Goal: Task Accomplishment & Management: Manage account settings

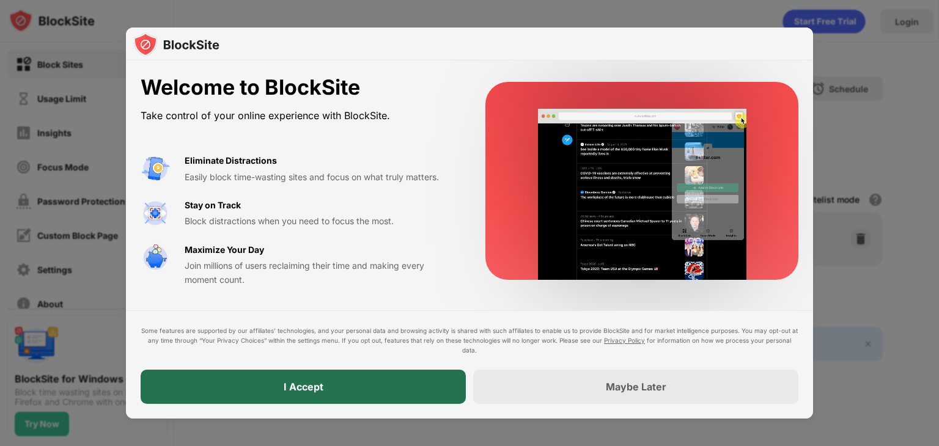
click at [323, 386] on div "I Accept" at bounding box center [303, 387] width 325 height 34
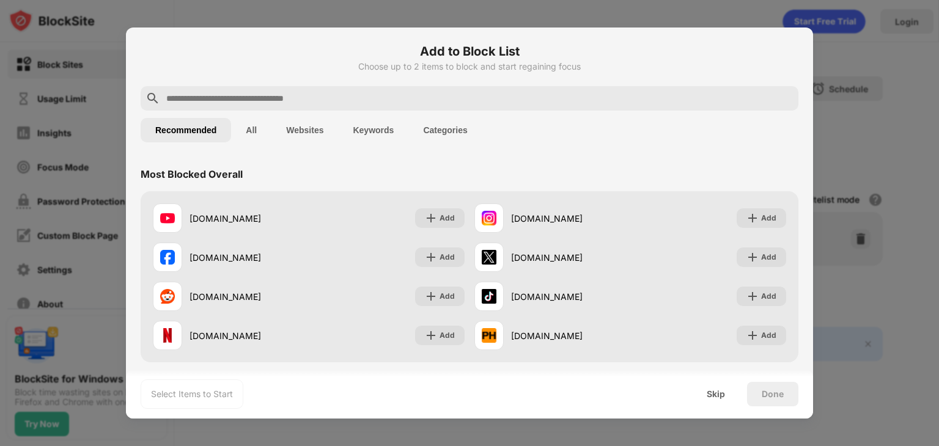
click at [324, 97] on input "text" at bounding box center [479, 98] width 628 height 15
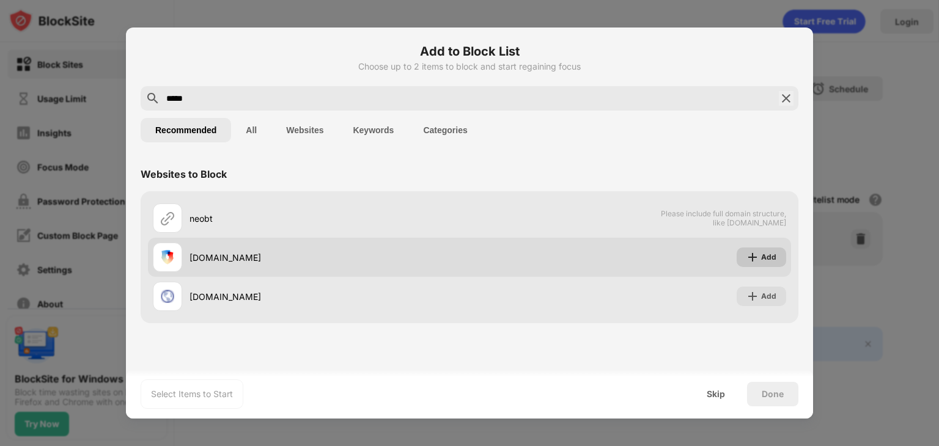
type input "*****"
click at [756, 260] on img at bounding box center [752, 257] width 12 height 12
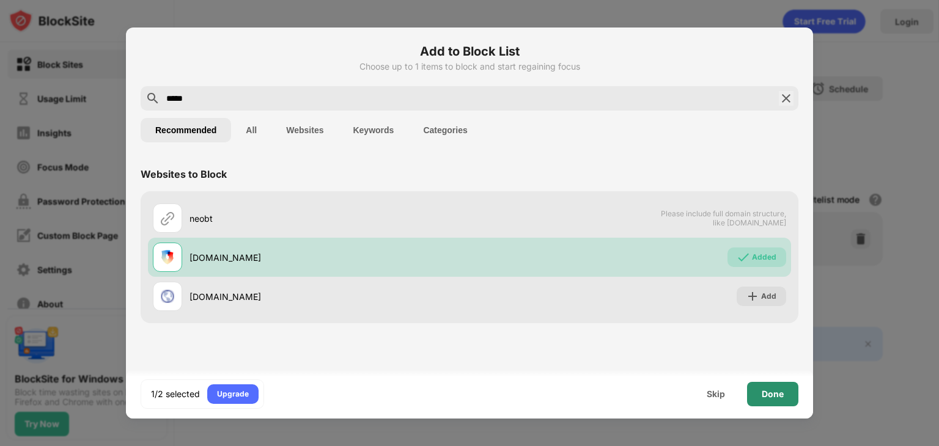
click at [774, 394] on div "Done" at bounding box center [773, 394] width 22 height 10
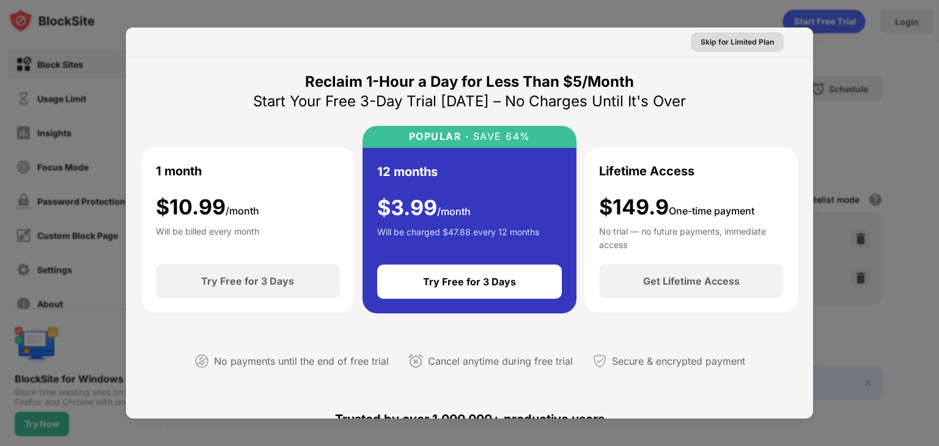
click at [755, 42] on div "Skip for Limited Plan" at bounding box center [737, 42] width 73 height 12
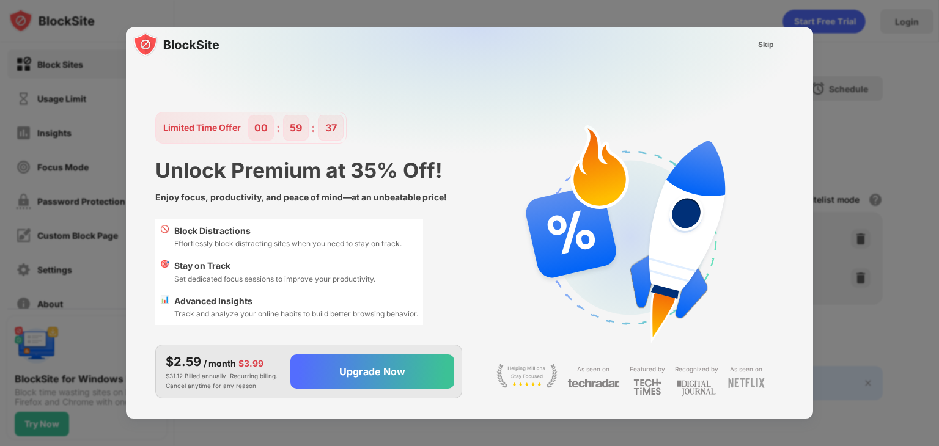
click at [779, 40] on div "Skip" at bounding box center [765, 45] width 35 height 20
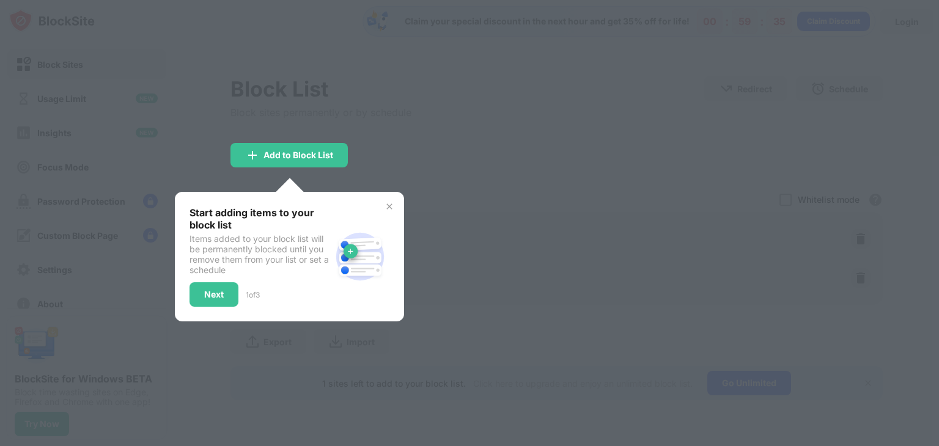
click at [390, 202] on img at bounding box center [390, 207] width 10 height 10
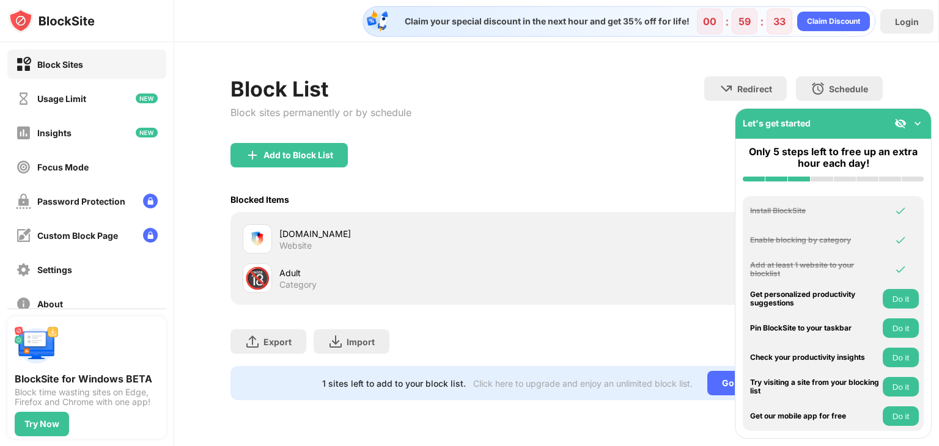
click at [262, 281] on div "🔞" at bounding box center [258, 278] width 26 height 25
click at [918, 125] on img at bounding box center [917, 123] width 12 height 12
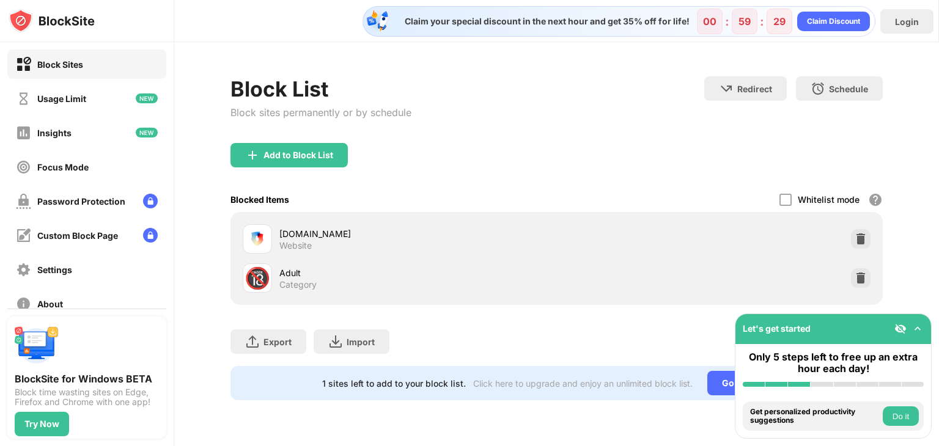
click at [905, 416] on button "Do it" at bounding box center [901, 417] width 36 height 20
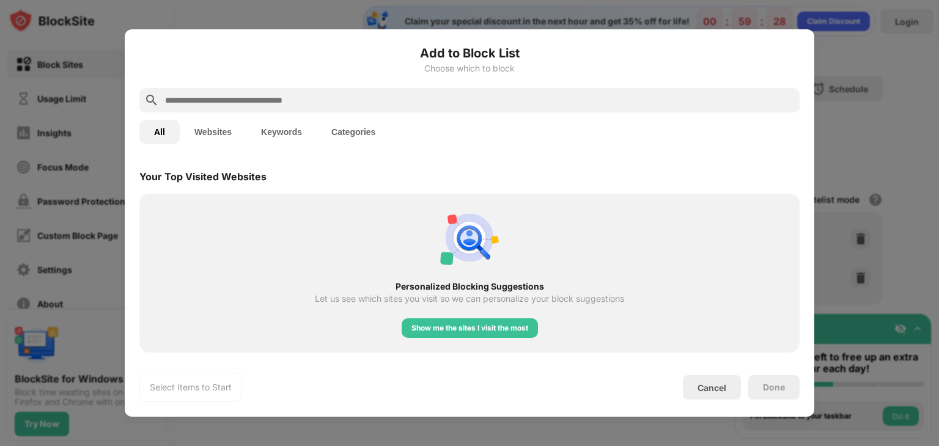
scroll to position [425, 0]
click at [729, 391] on div "Cancel" at bounding box center [712, 387] width 58 height 24
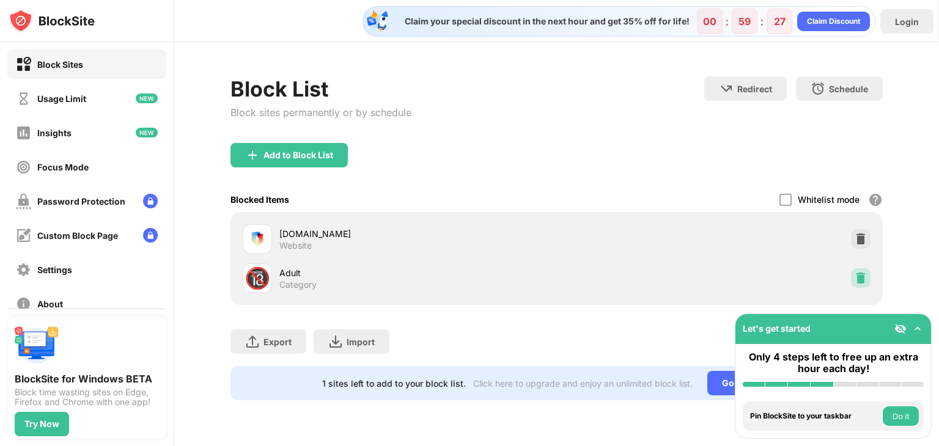
click at [861, 279] on img at bounding box center [861, 278] width 12 height 12
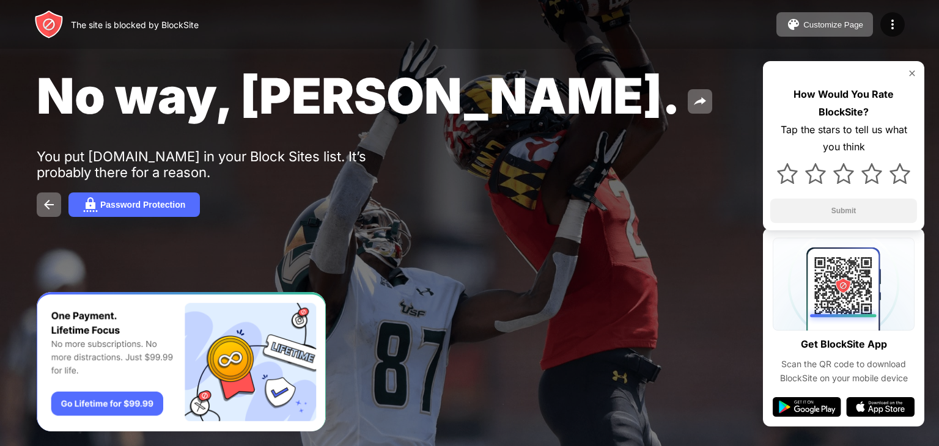
click at [913, 76] on img at bounding box center [912, 73] width 10 height 10
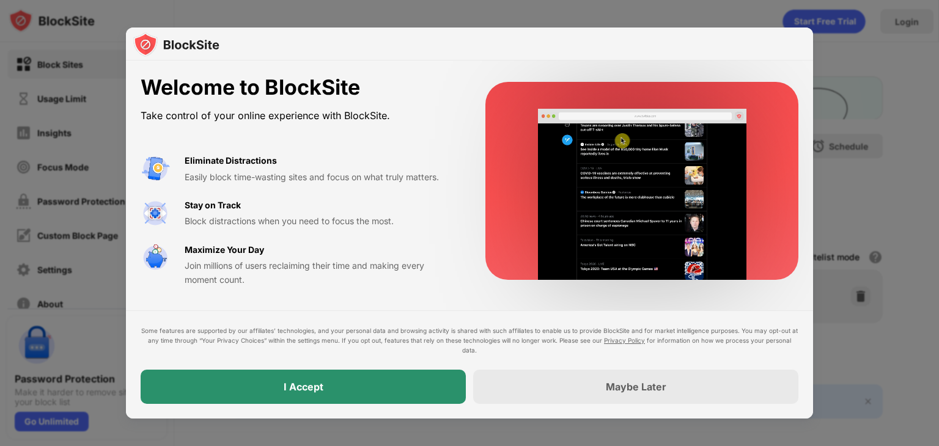
click at [416, 385] on div "I Accept" at bounding box center [303, 387] width 325 height 34
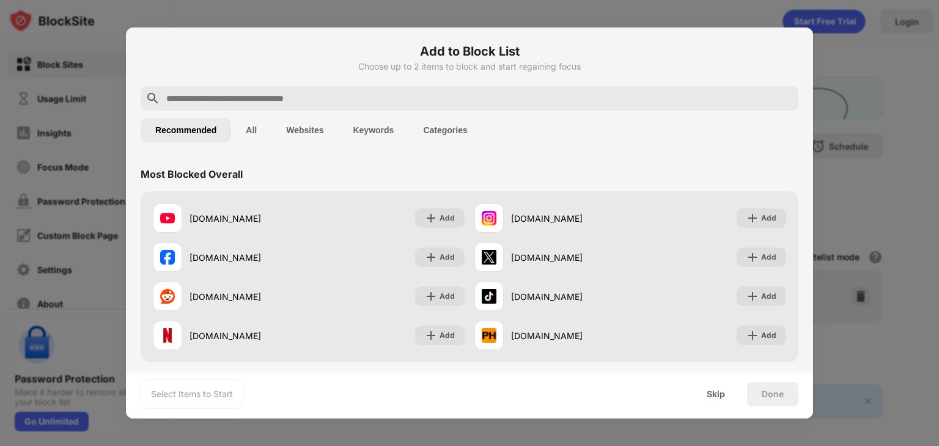
click at [398, 94] on input "text" at bounding box center [479, 98] width 628 height 15
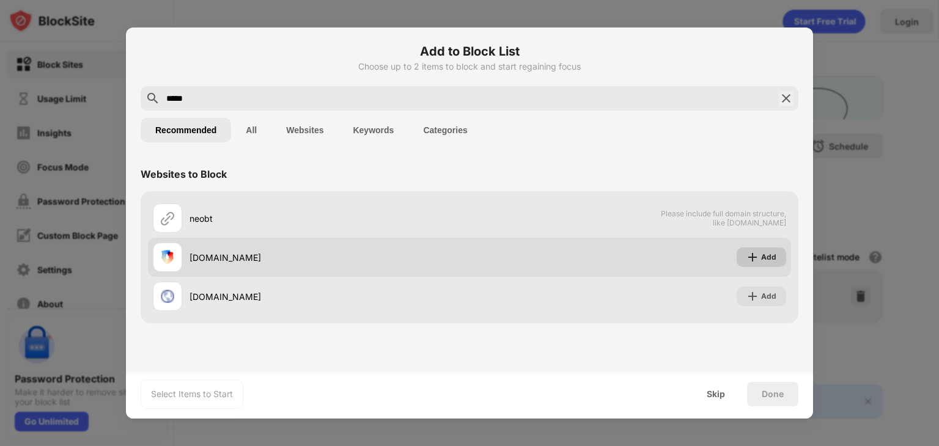
type input "*****"
click at [755, 256] on img at bounding box center [752, 257] width 12 height 12
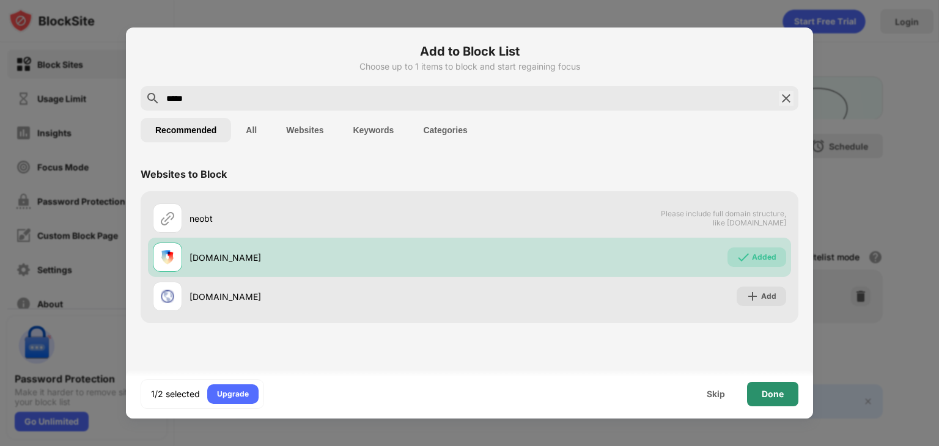
click at [776, 392] on div "Done" at bounding box center [773, 394] width 22 height 10
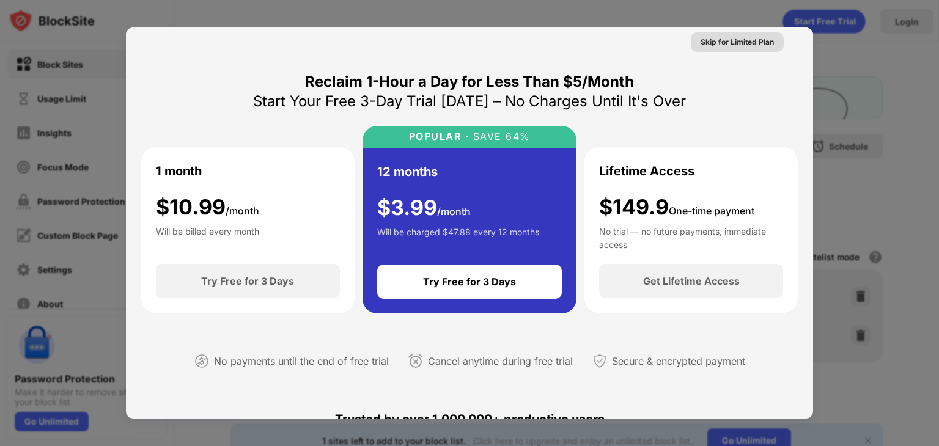
click at [758, 39] on div "Skip for Limited Plan" at bounding box center [737, 42] width 73 height 12
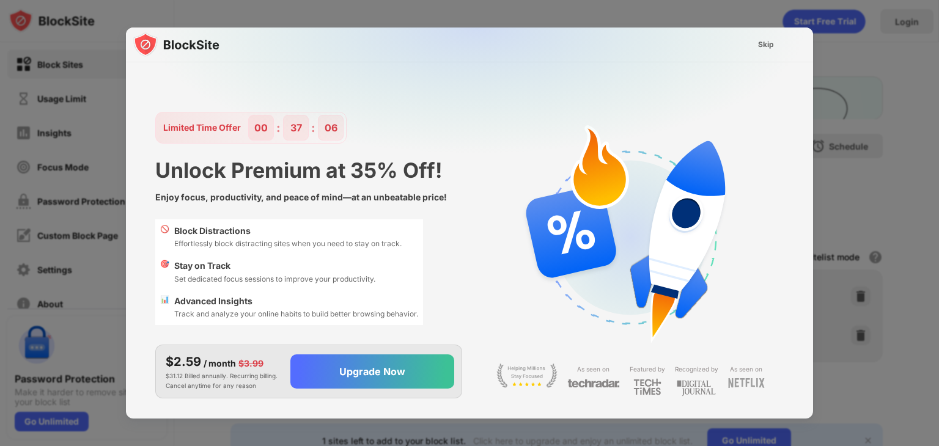
click at [769, 43] on div "Skip" at bounding box center [766, 45] width 16 height 12
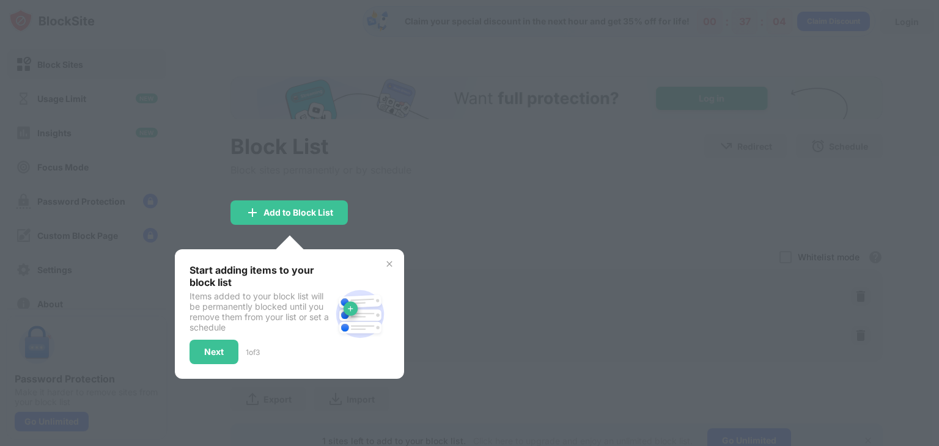
click at [389, 270] on div "Start adding items to your block list Items added to your block list will be pe…" at bounding box center [289, 314] width 229 height 130
click at [392, 266] on img at bounding box center [390, 264] width 10 height 10
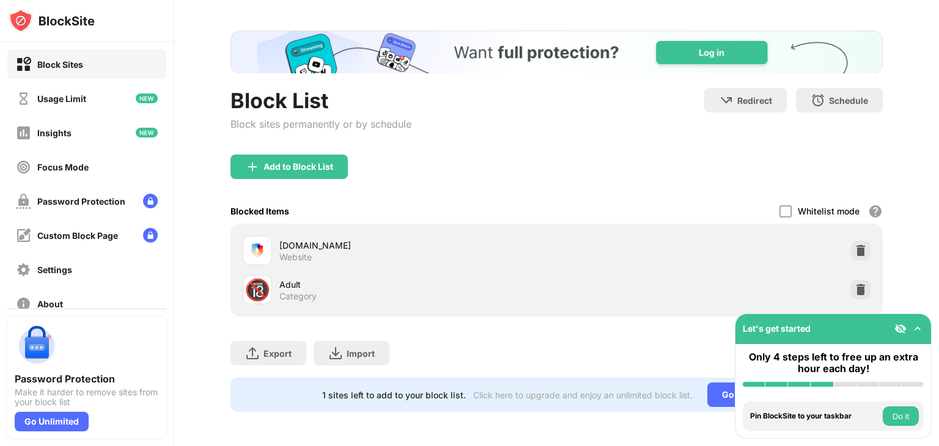
scroll to position [54, 0]
click at [857, 284] on img at bounding box center [861, 290] width 12 height 12
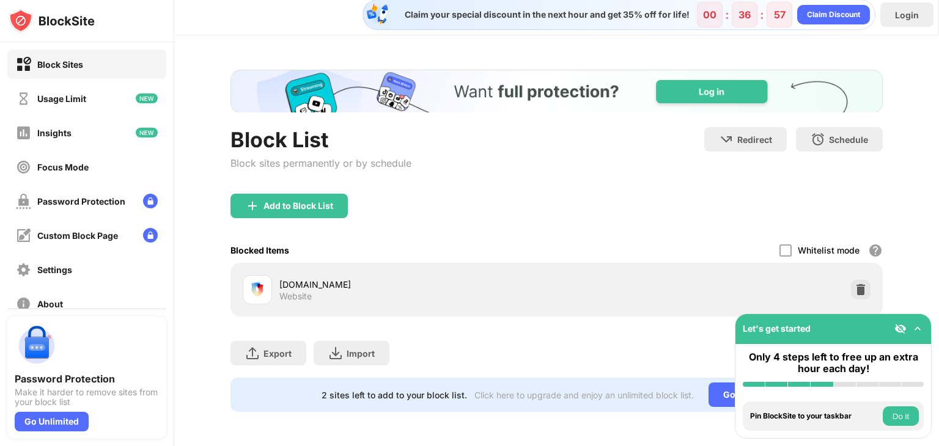
click at [918, 328] on img at bounding box center [917, 329] width 12 height 12
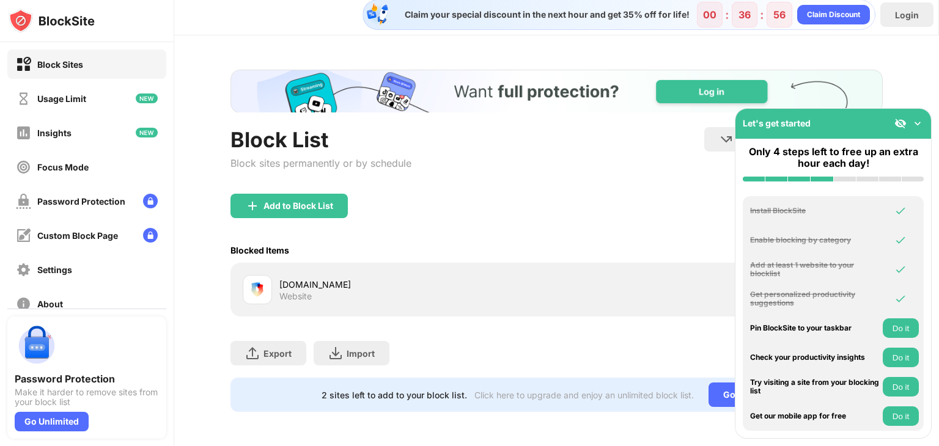
click at [916, 126] on img at bounding box center [917, 123] width 12 height 12
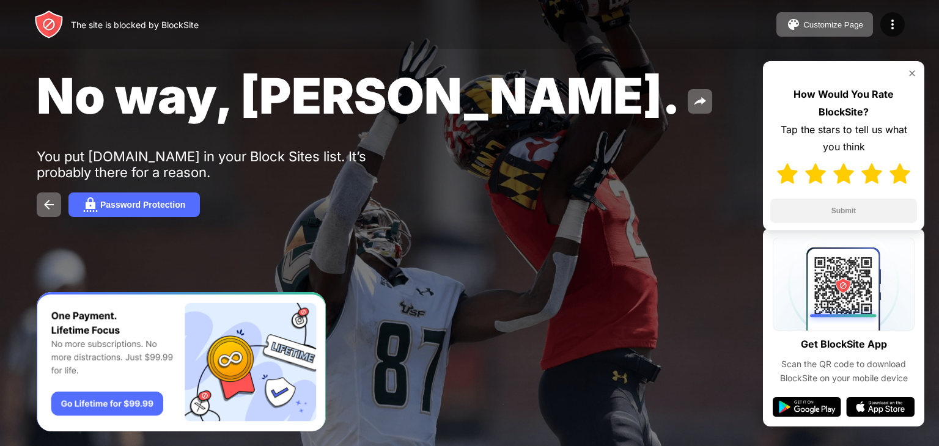
click at [894, 176] on img at bounding box center [899, 173] width 21 height 21
click at [856, 208] on button "Submit" at bounding box center [843, 211] width 147 height 24
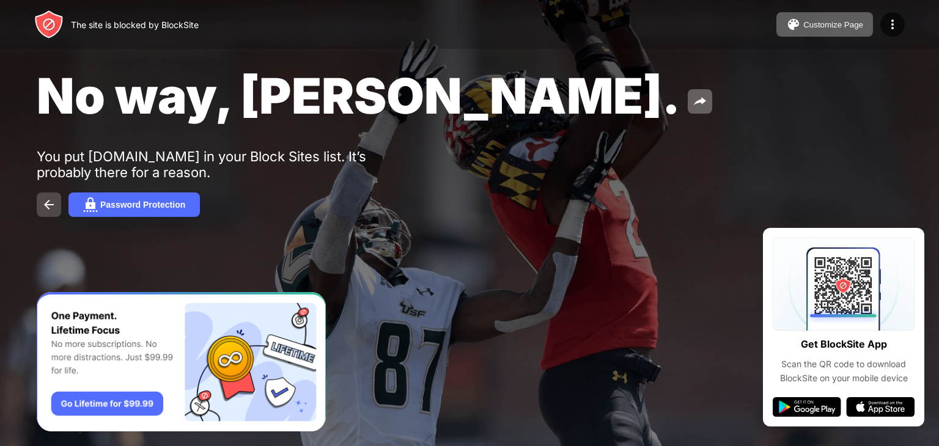
click at [46, 214] on button at bounding box center [49, 205] width 24 height 24
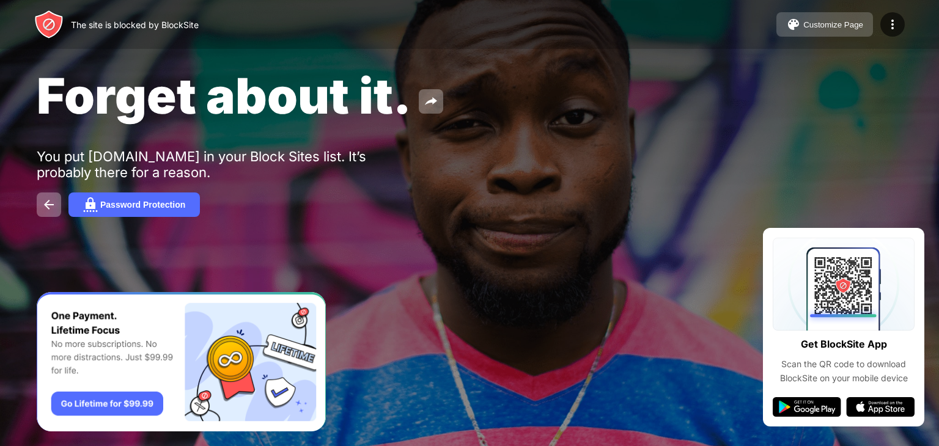
click at [814, 18] on button "Customize Page" at bounding box center [824, 24] width 97 height 24
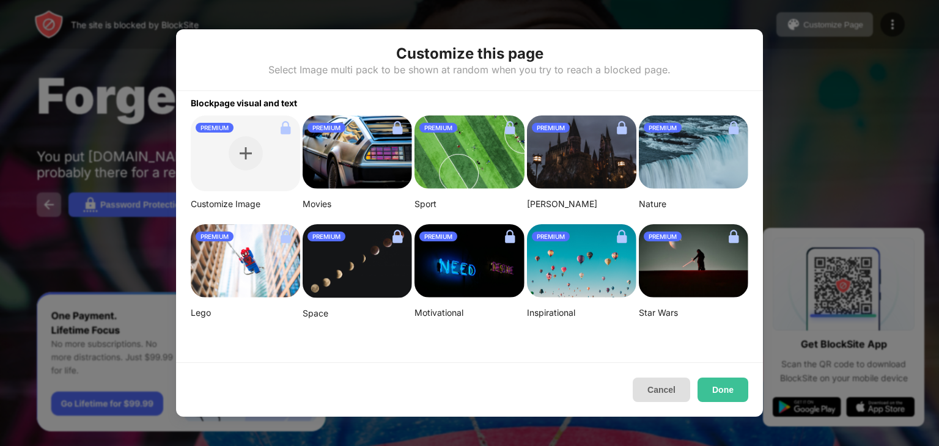
click at [664, 389] on button "Cancel" at bounding box center [661, 390] width 57 height 24
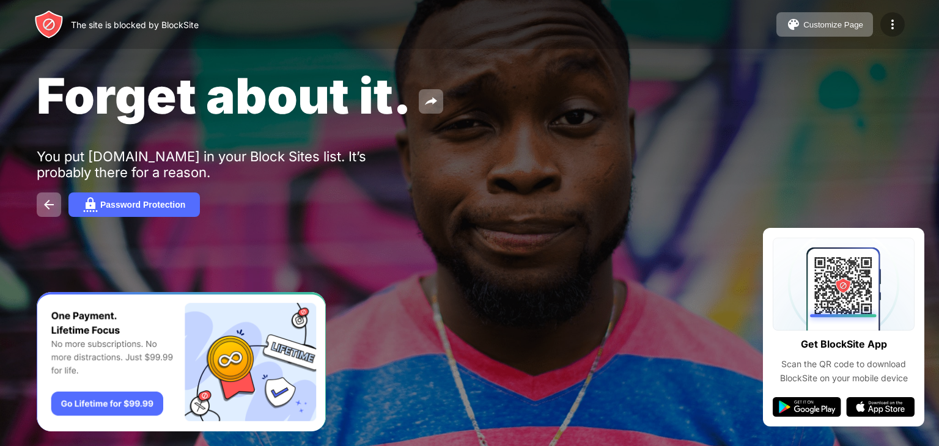
click at [881, 24] on div at bounding box center [892, 24] width 24 height 24
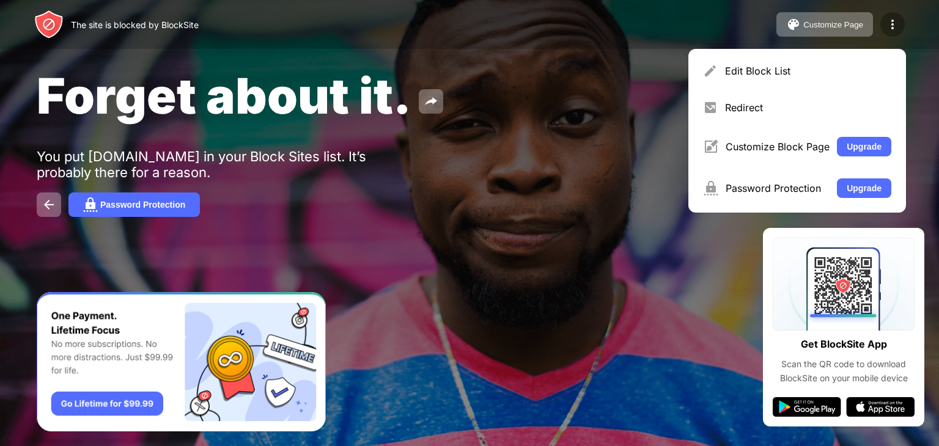
click at [881, 24] on div at bounding box center [892, 24] width 24 height 24
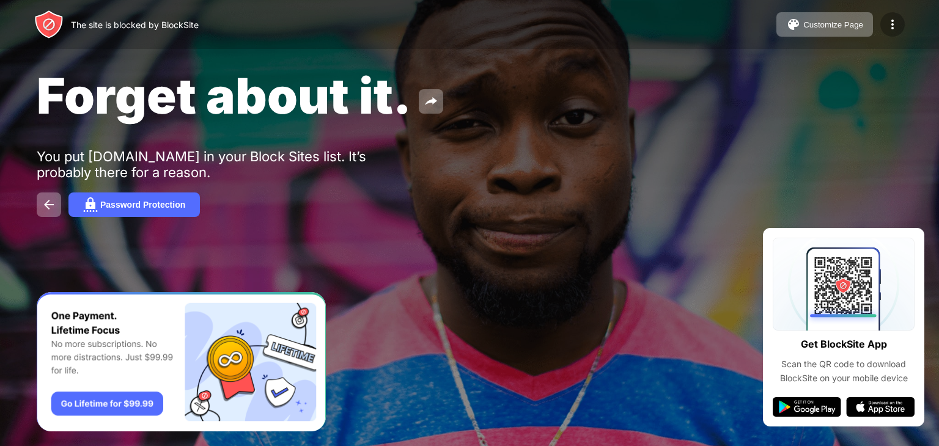
click at [881, 24] on div at bounding box center [892, 24] width 24 height 24
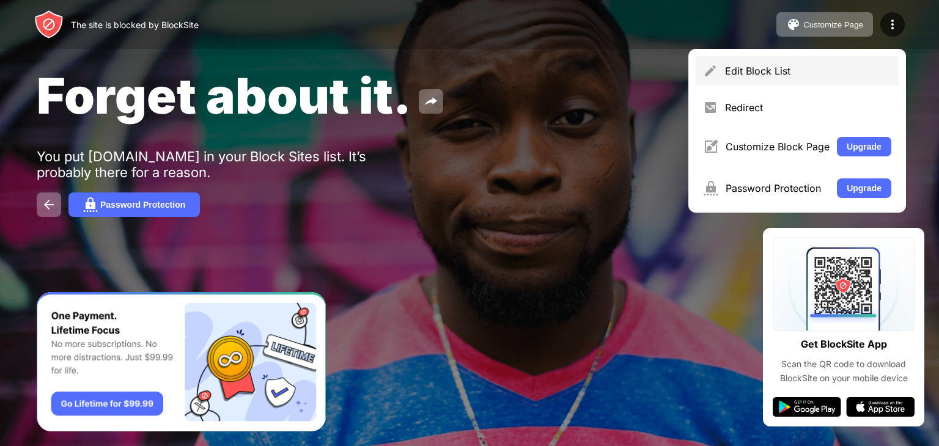
click at [833, 66] on div "Edit Block List" at bounding box center [808, 71] width 166 height 12
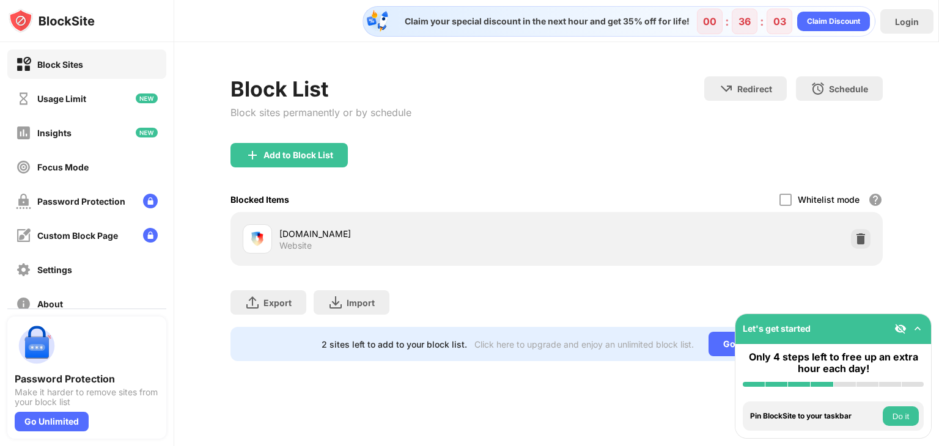
click at [306, 240] on div "Website" at bounding box center [295, 245] width 32 height 11
click at [786, 199] on div at bounding box center [785, 200] width 12 height 12
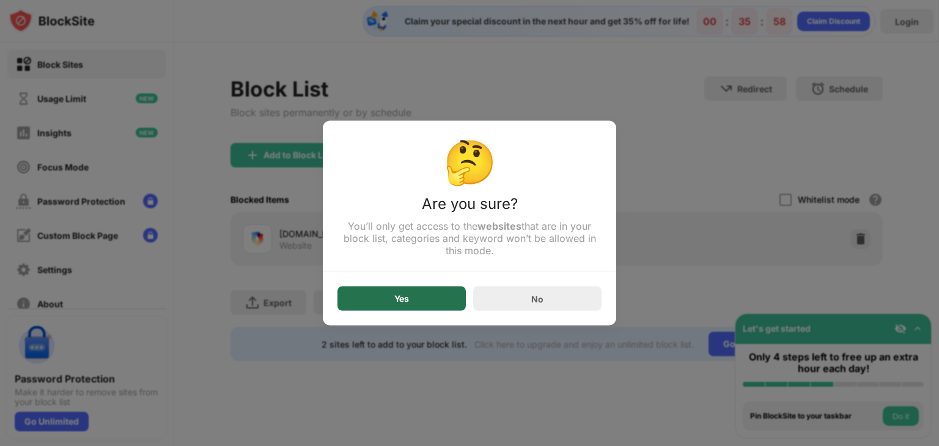
click at [412, 300] on div "Yes" at bounding box center [401, 299] width 128 height 24
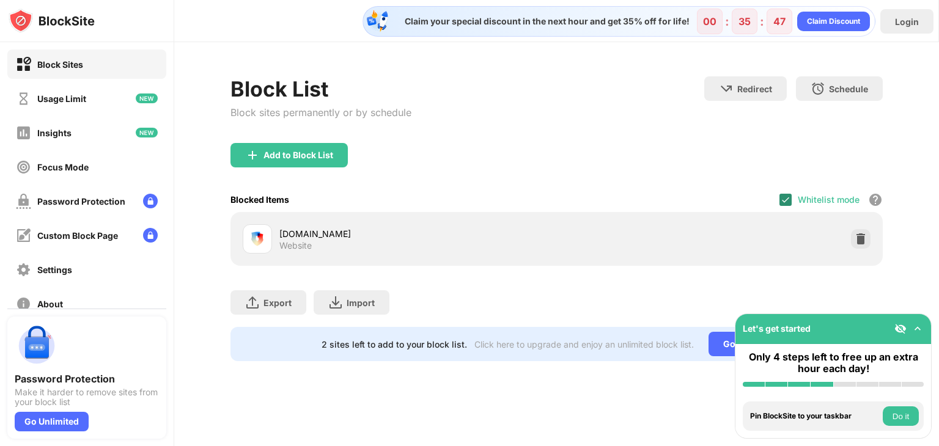
click at [787, 197] on img at bounding box center [786, 200] width 10 height 10
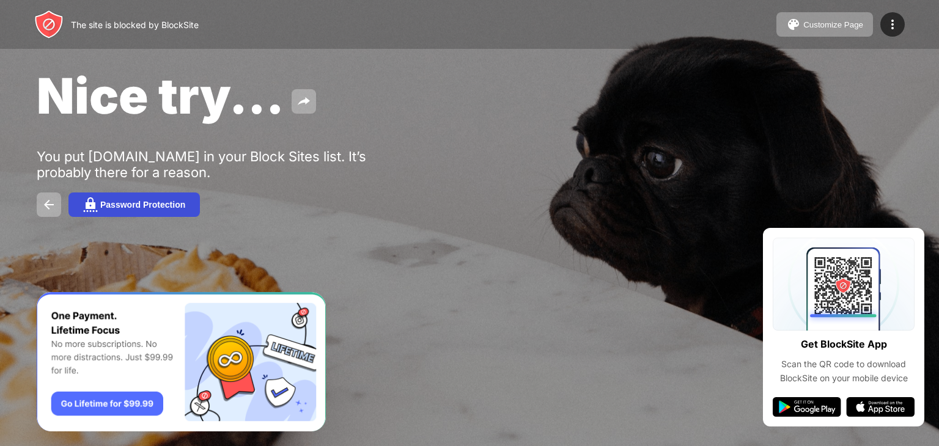
click at [135, 199] on button "Password Protection" at bounding box center [133, 205] width 131 height 24
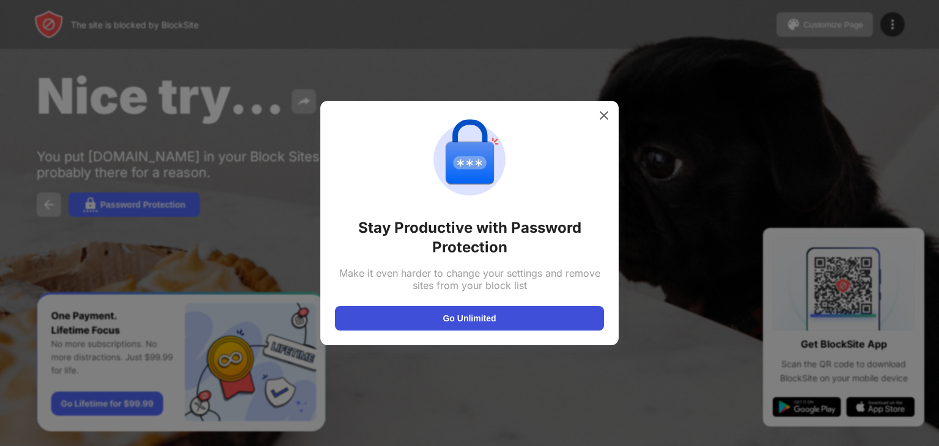
click at [501, 318] on button "Go Unlimited" at bounding box center [469, 318] width 269 height 24
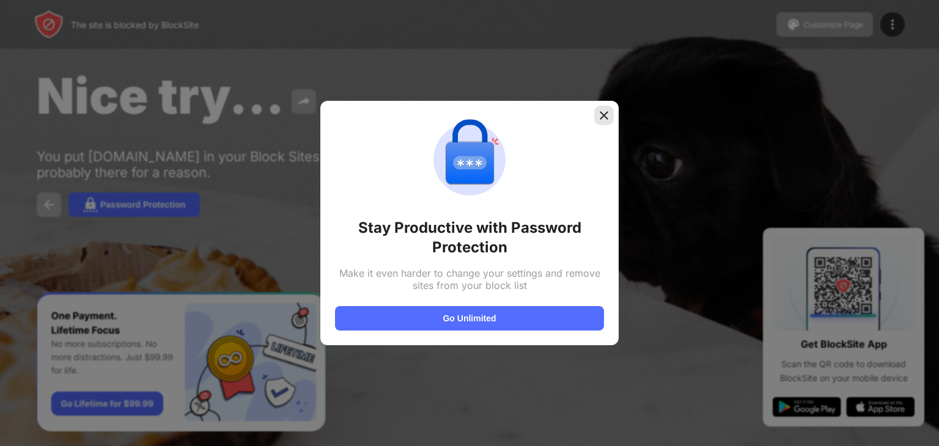
click at [598, 112] on img at bounding box center [604, 115] width 12 height 12
